Goal: Navigation & Orientation: Find specific page/section

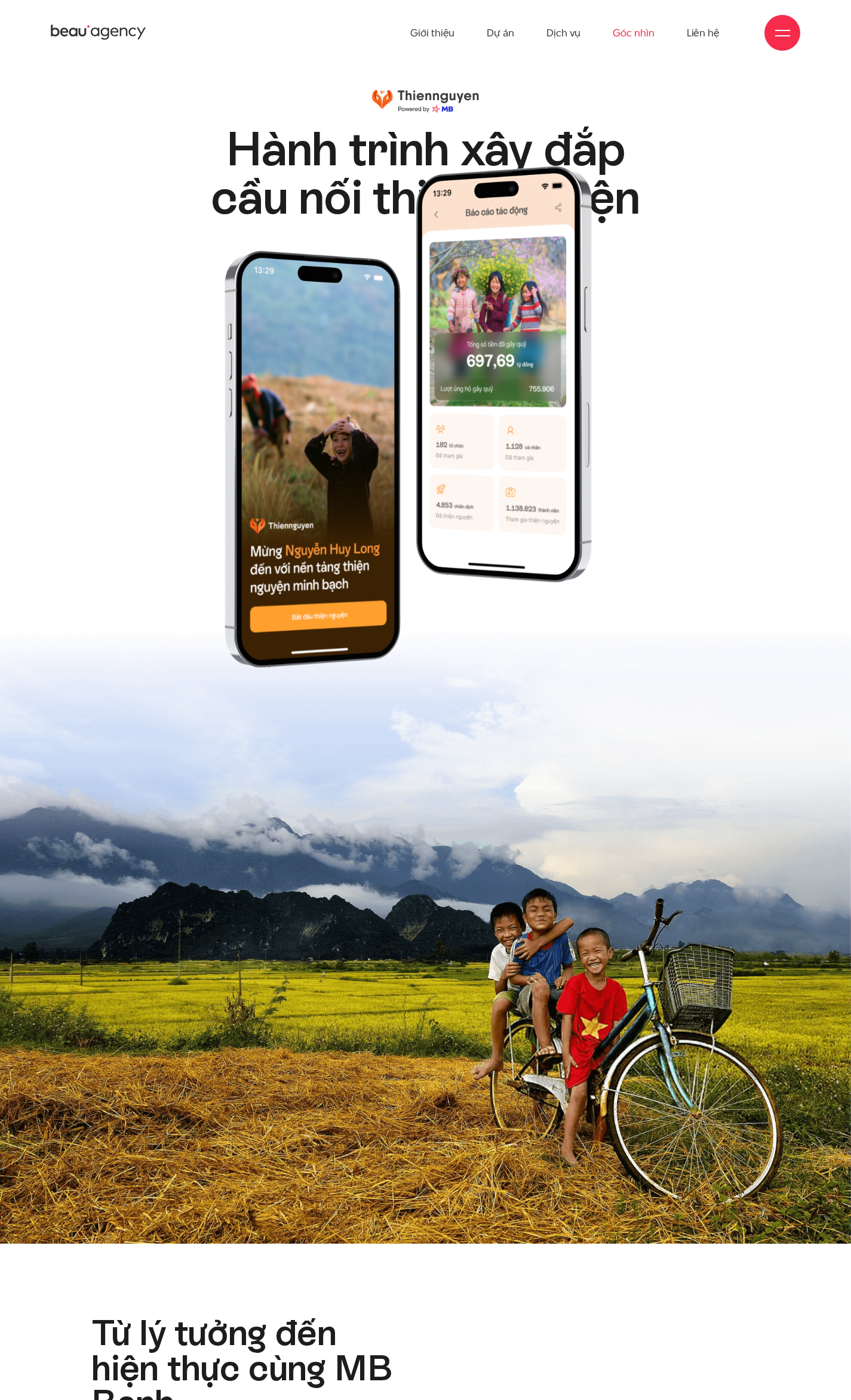
click at [643, 36] on link "Góc nhìn" at bounding box center [633, 32] width 41 height 66
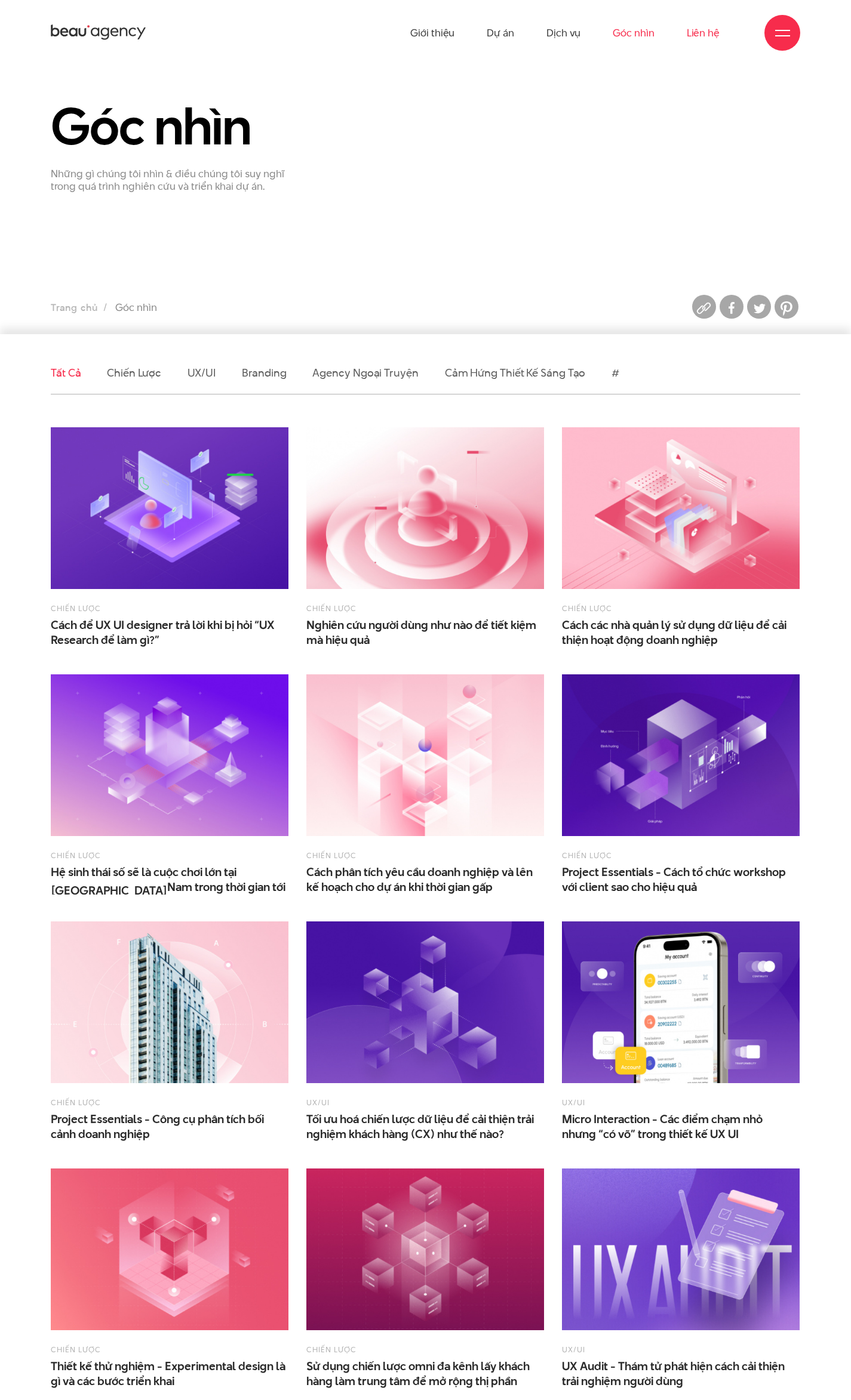
click at [716, 36] on link "Liên hệ" at bounding box center [703, 32] width 32 height 66
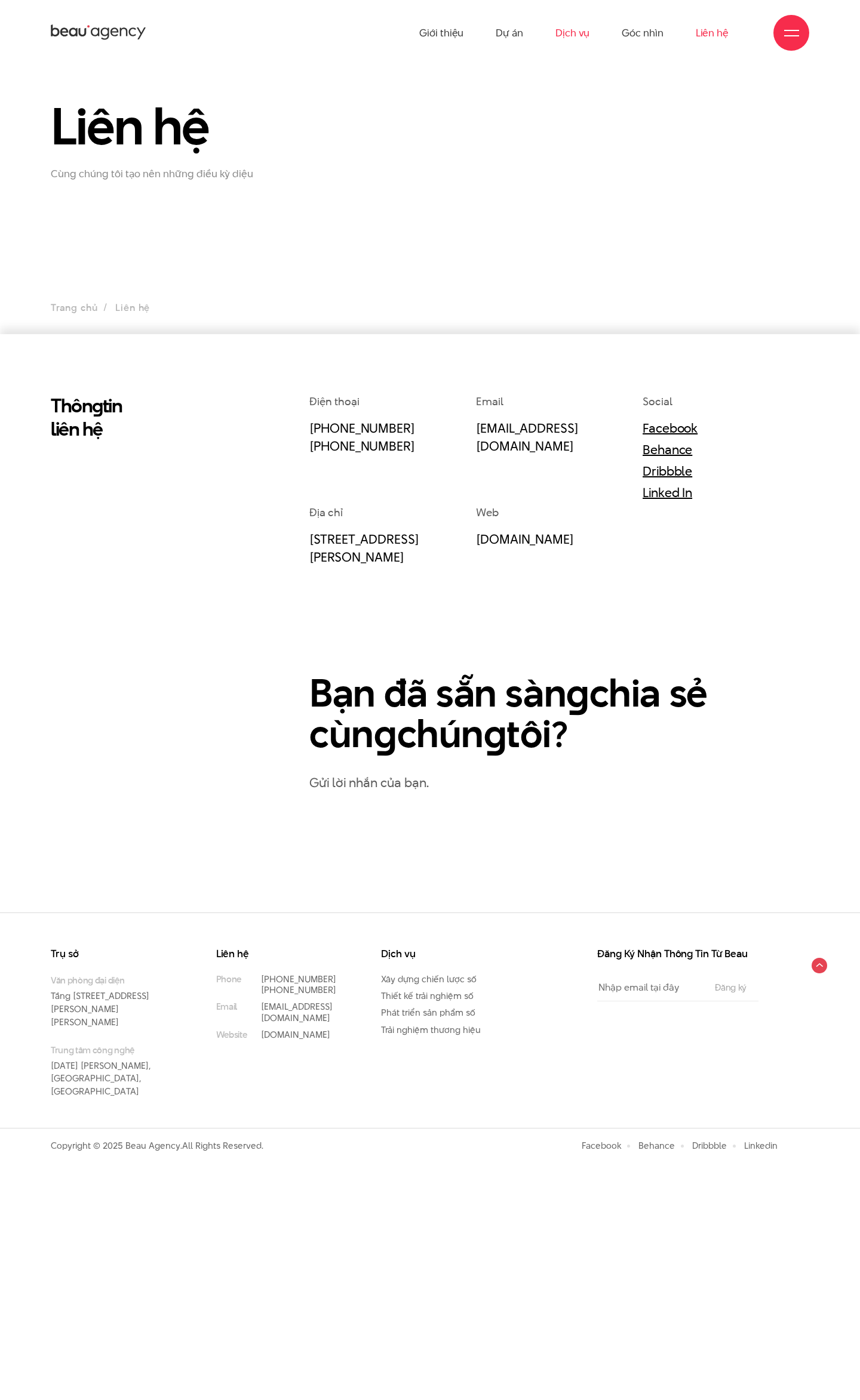
click at [567, 33] on link "Dịch vụ" at bounding box center [572, 32] width 34 height 66
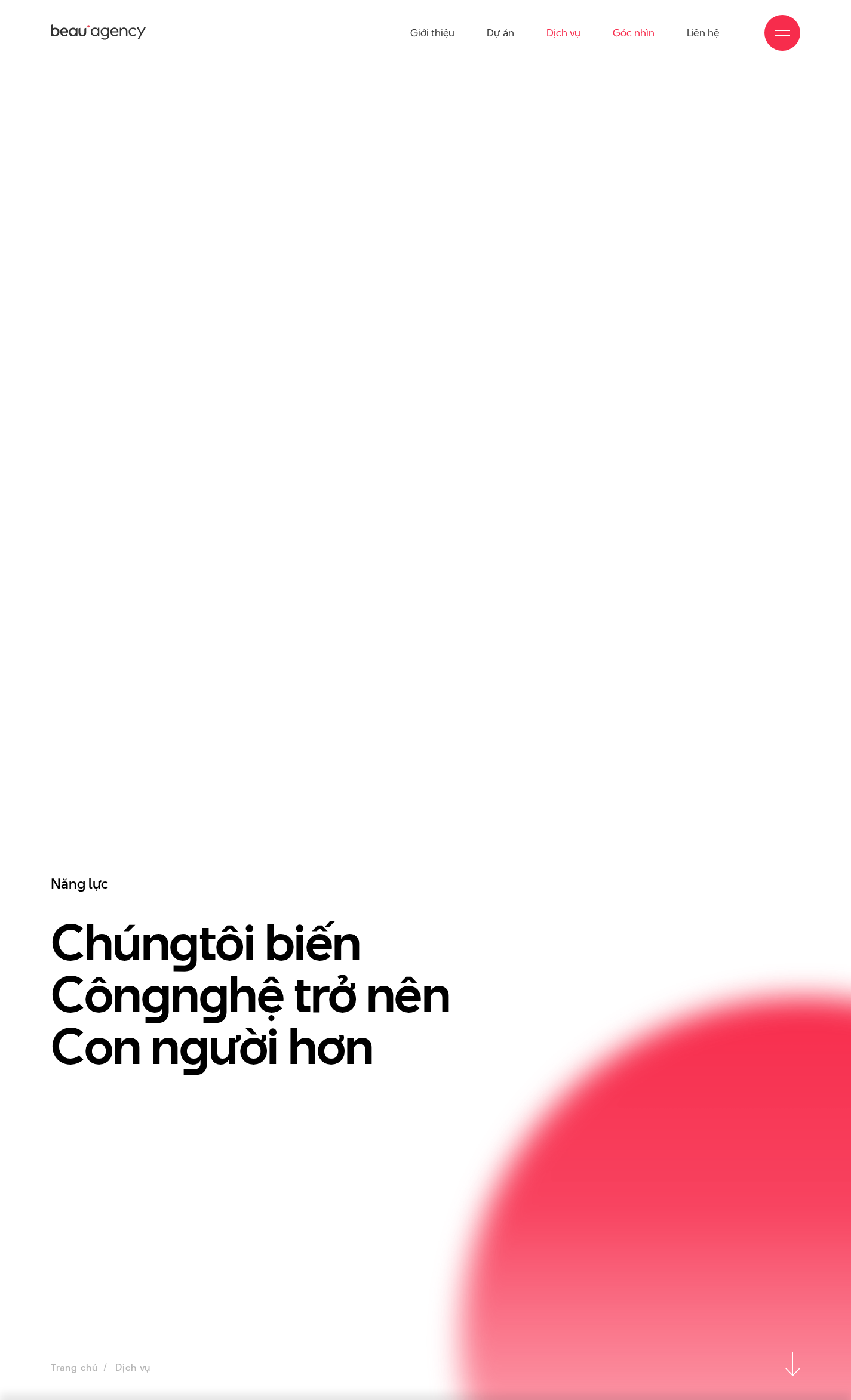
click at [633, 35] on link "Góc nhìn" at bounding box center [633, 32] width 41 height 66
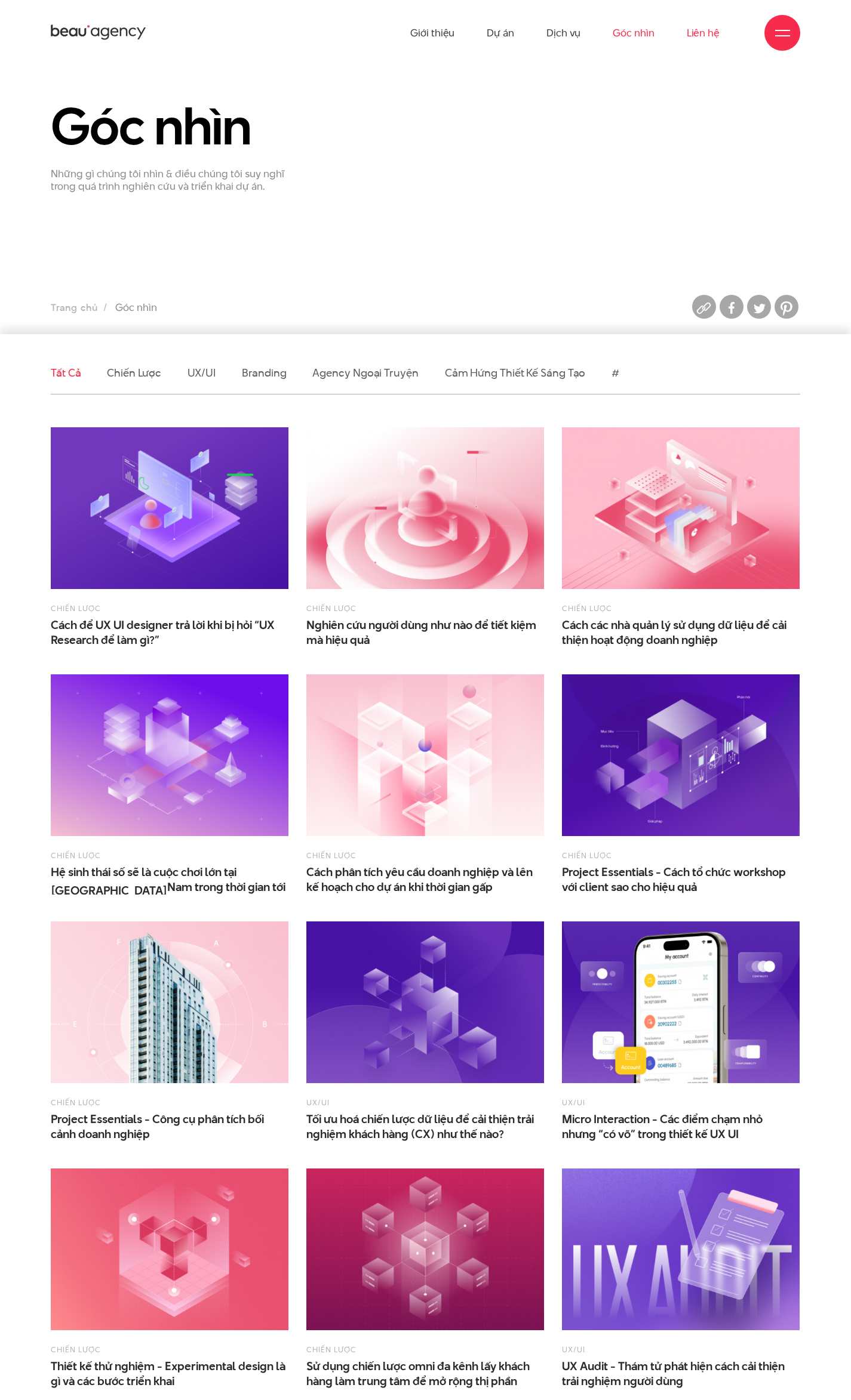
click at [688, 35] on link "Liên hệ" at bounding box center [703, 32] width 32 height 66
